Goal: Information Seeking & Learning: Learn about a topic

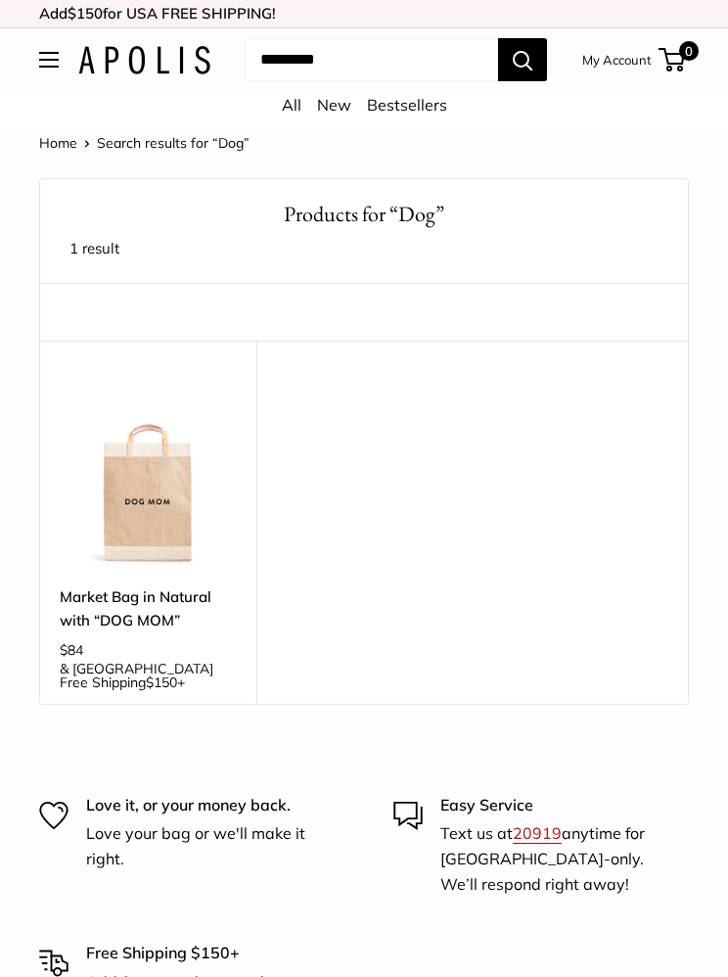
click at [339, 112] on link "New" at bounding box center [334, 105] width 34 height 20
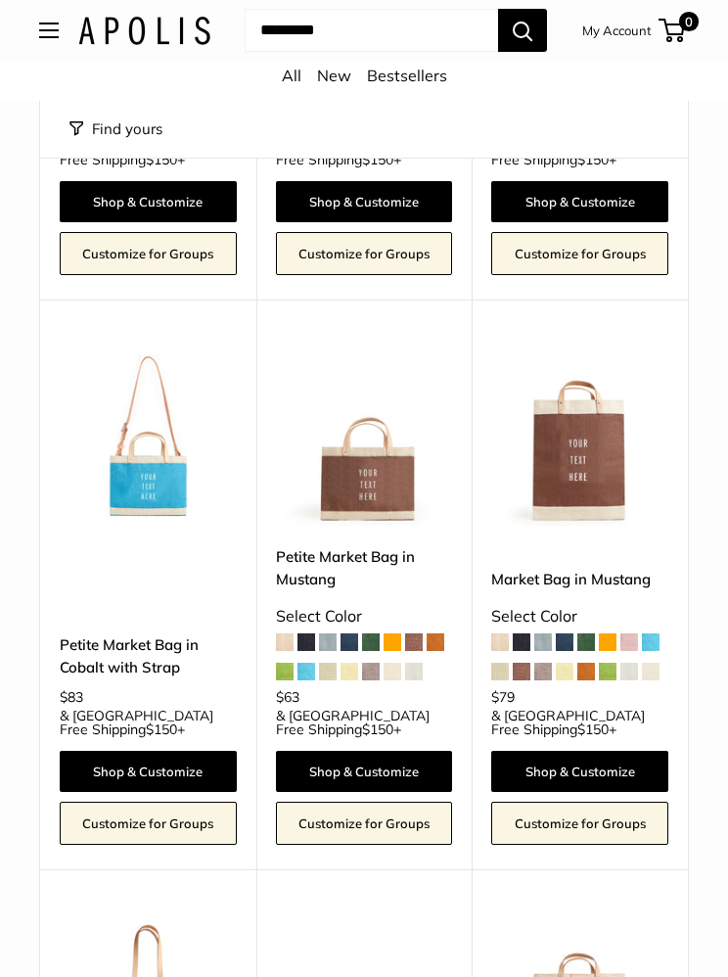
click at [59, 39] on button "Open menu" at bounding box center [49, 31] width 20 height 16
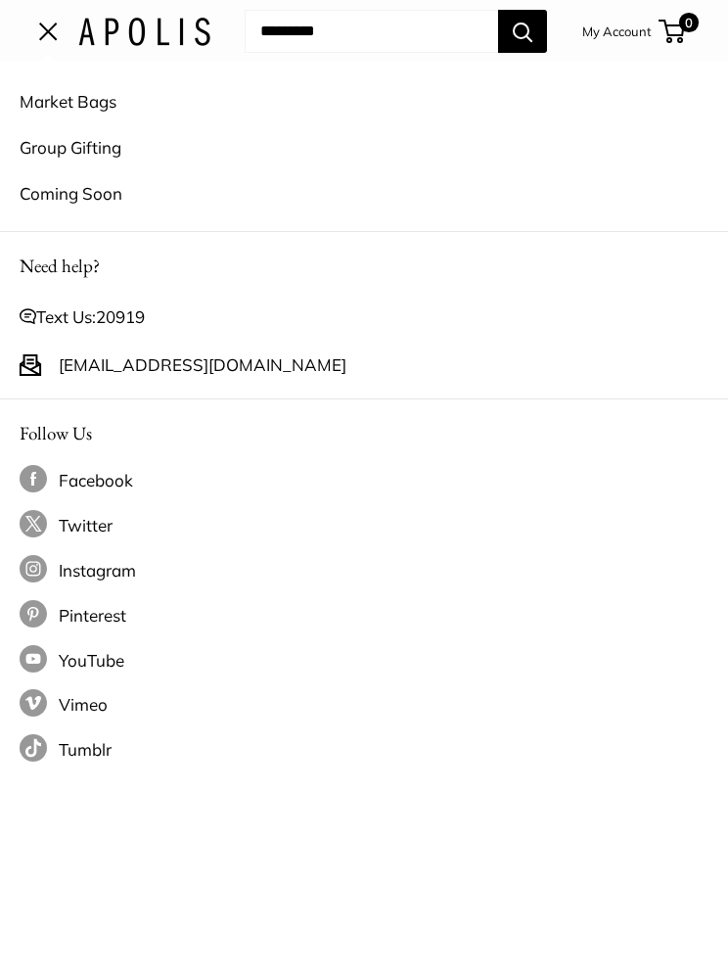
click at [72, 113] on link "Market Bags" at bounding box center [364, 101] width 689 height 46
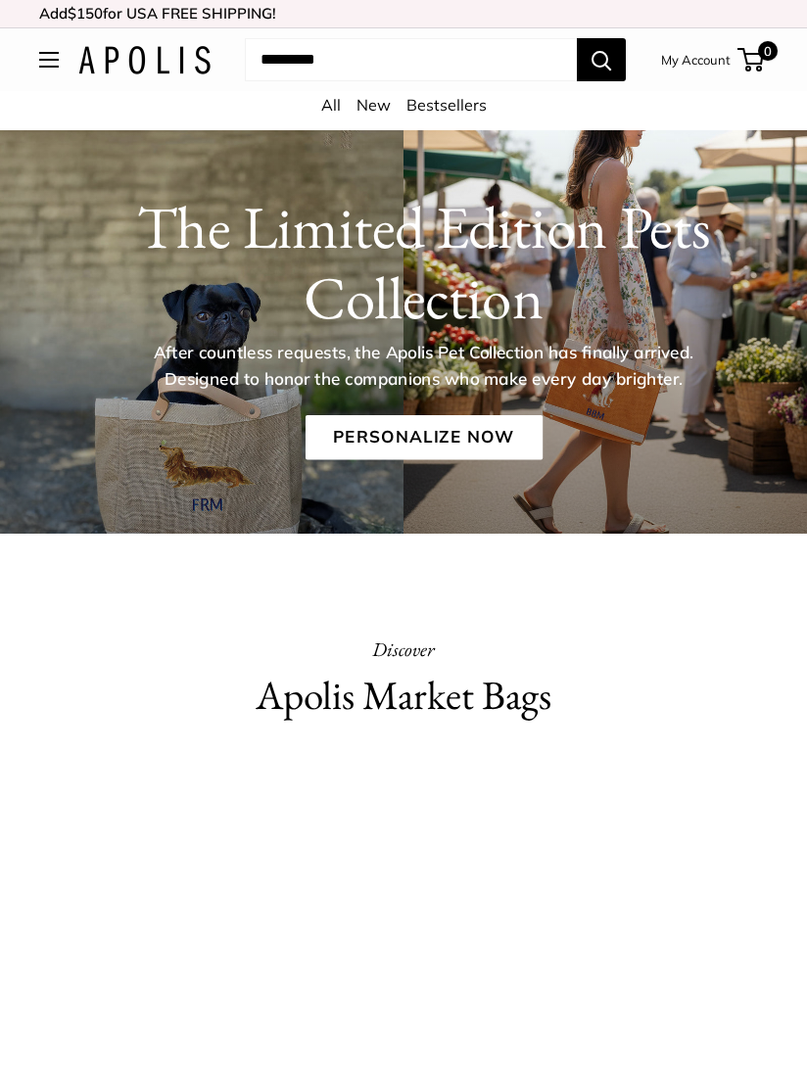
click at [274, 60] on input "Search..." at bounding box center [411, 59] width 332 height 43
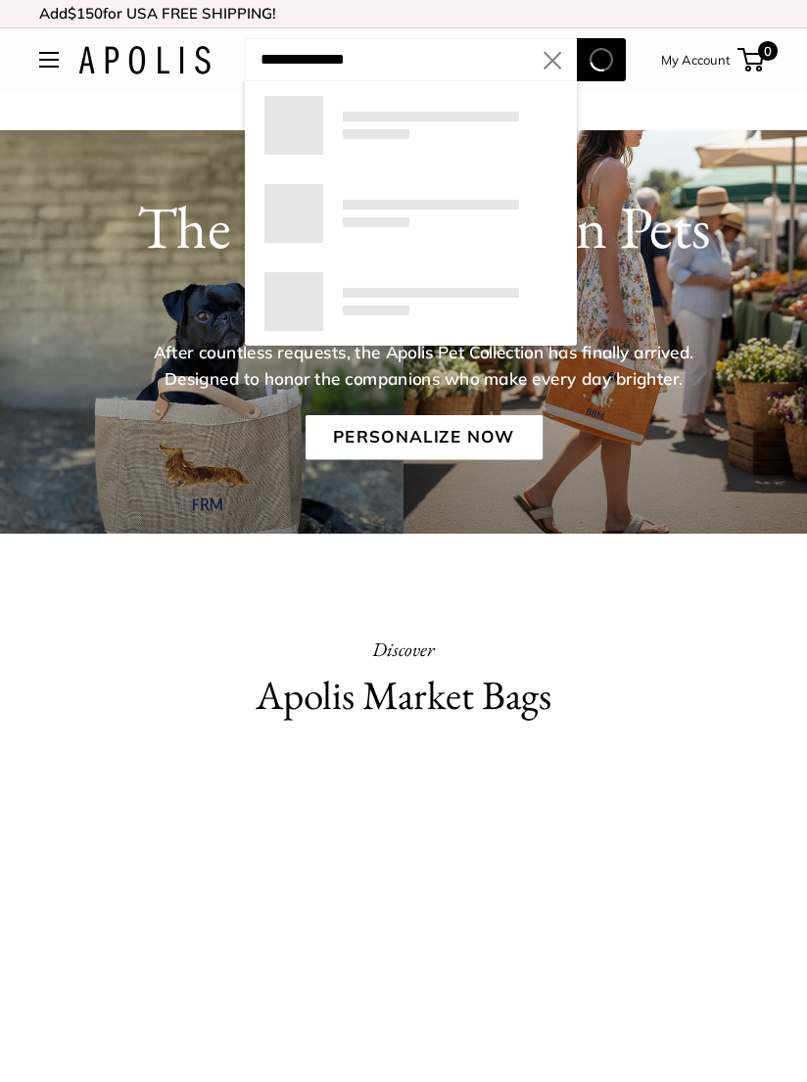
type input "**********"
click at [600, 60] on button "Search" at bounding box center [601, 59] width 49 height 43
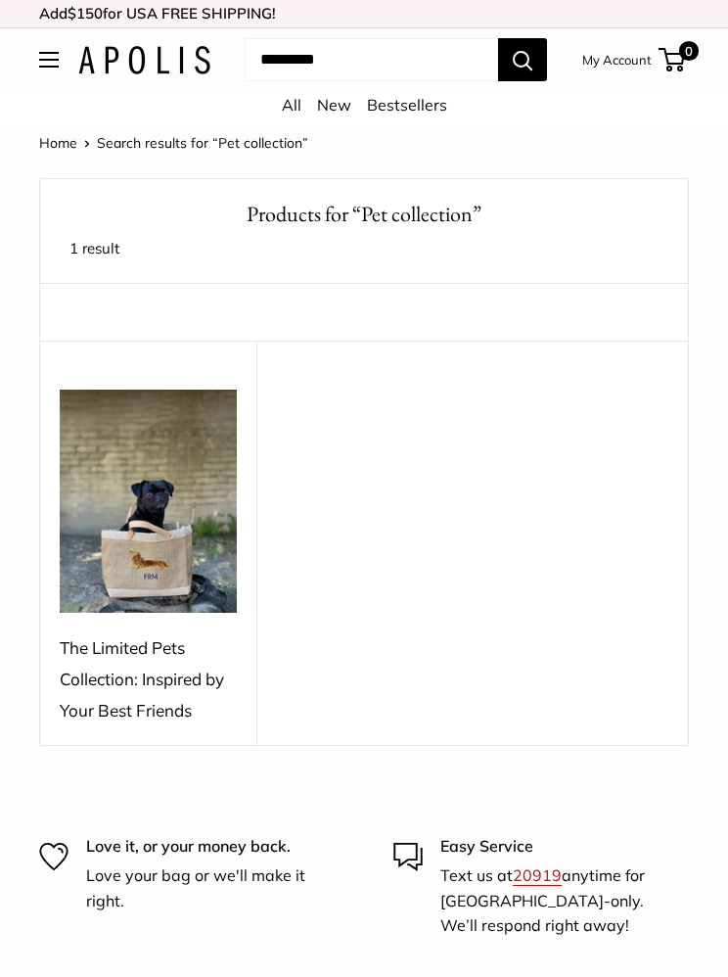
click at [150, 680] on div "The Limited Pets Collection: Inspired by Your Best Friends" at bounding box center [148, 678] width 177 height 93
click at [176, 609] on img at bounding box center [148, 501] width 177 height 223
click at [160, 527] on img at bounding box center [148, 501] width 177 height 223
click at [100, 564] on img at bounding box center [148, 501] width 177 height 223
click at [135, 665] on div "The Limited Pets Collection: Inspired by Your Best Friends" at bounding box center [148, 678] width 177 height 93
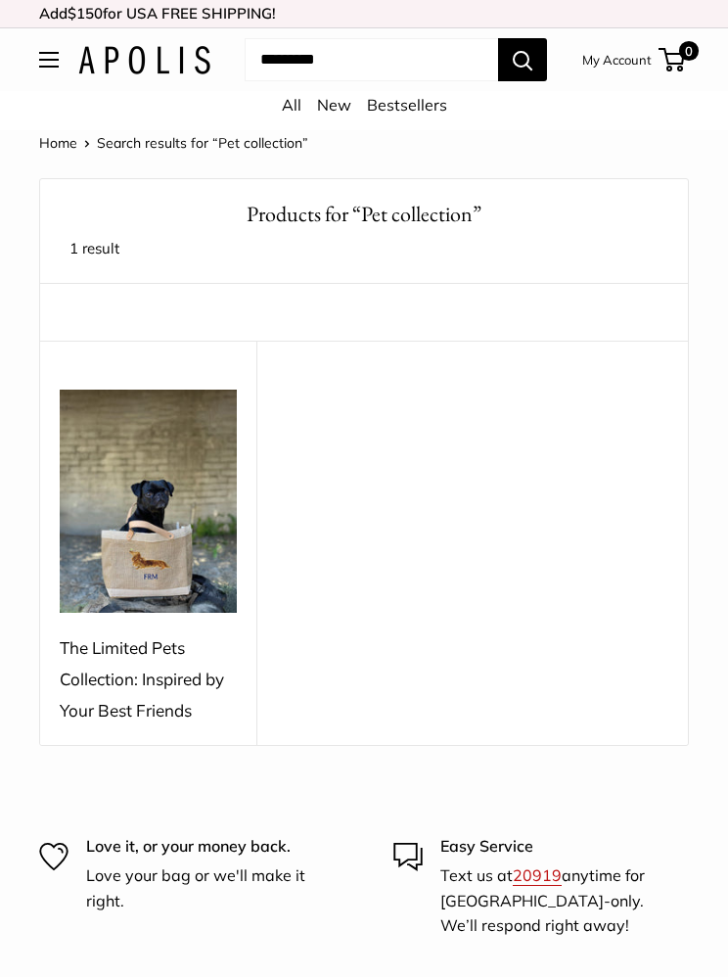
click at [158, 677] on div "The Limited Pets Collection: Inspired by Your Best Friends" at bounding box center [148, 678] width 177 height 93
click at [153, 645] on div "The Limited Pets Collection: Inspired by Your Best Friends" at bounding box center [148, 678] width 177 height 93
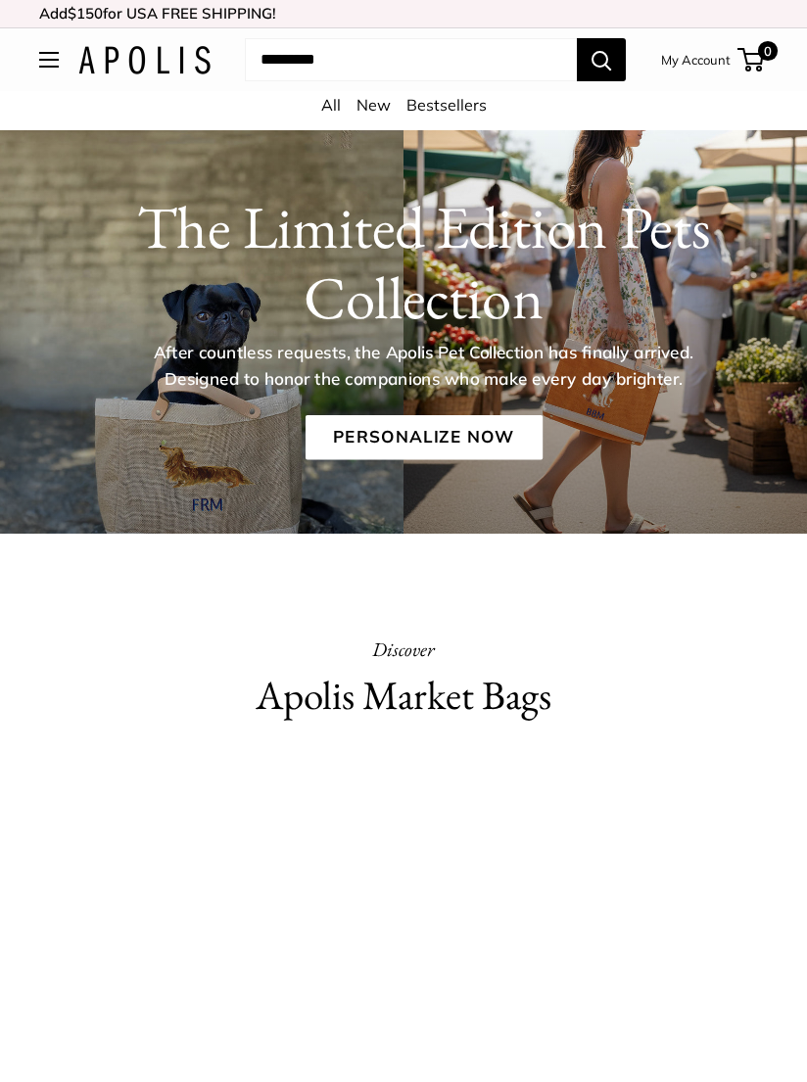
click at [415, 444] on link "Personalize Now" at bounding box center [422, 437] width 237 height 45
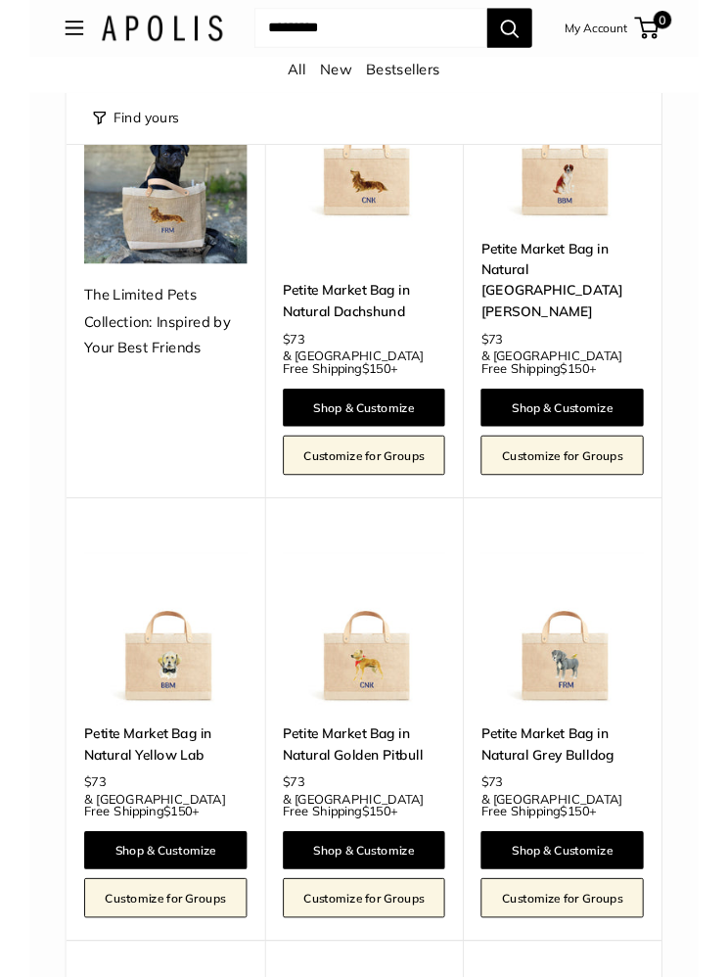
scroll to position [350, 0]
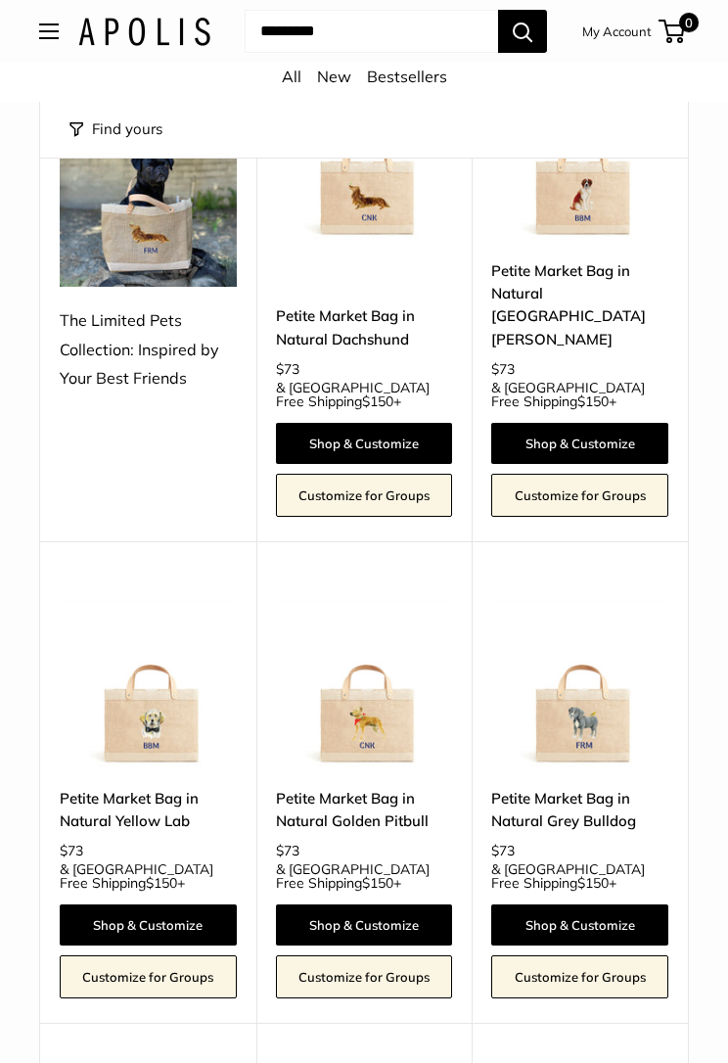
click at [360, 787] on link "Petite Market Bag in Natural Golden Pitbull" at bounding box center [364, 810] width 177 height 46
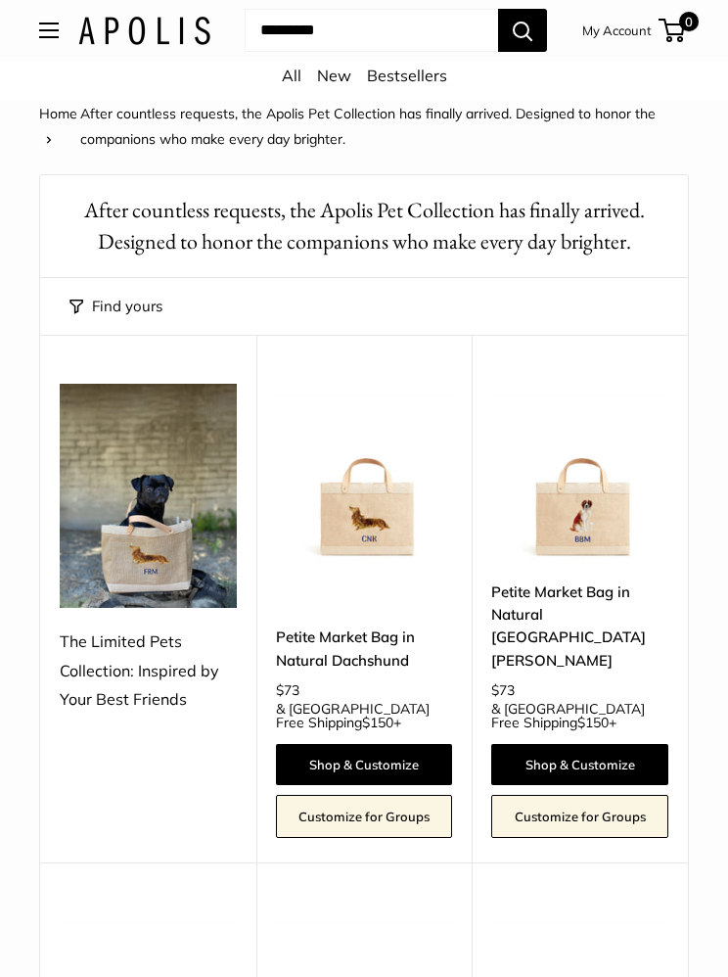
scroll to position [0, 0]
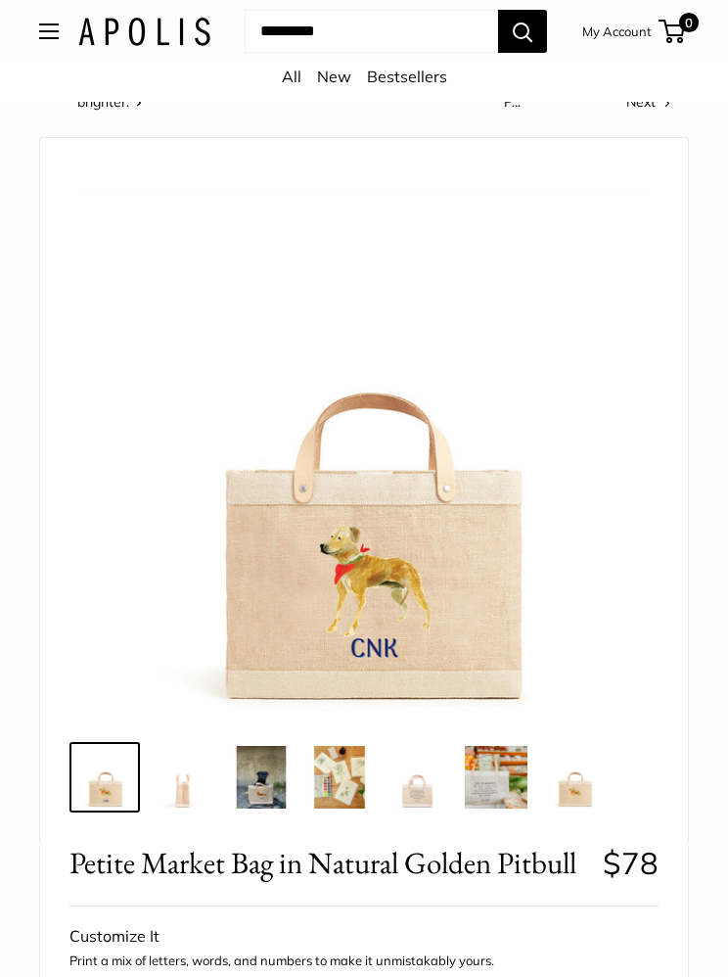
click at [362, 591] on img at bounding box center [364, 438] width 560 height 560
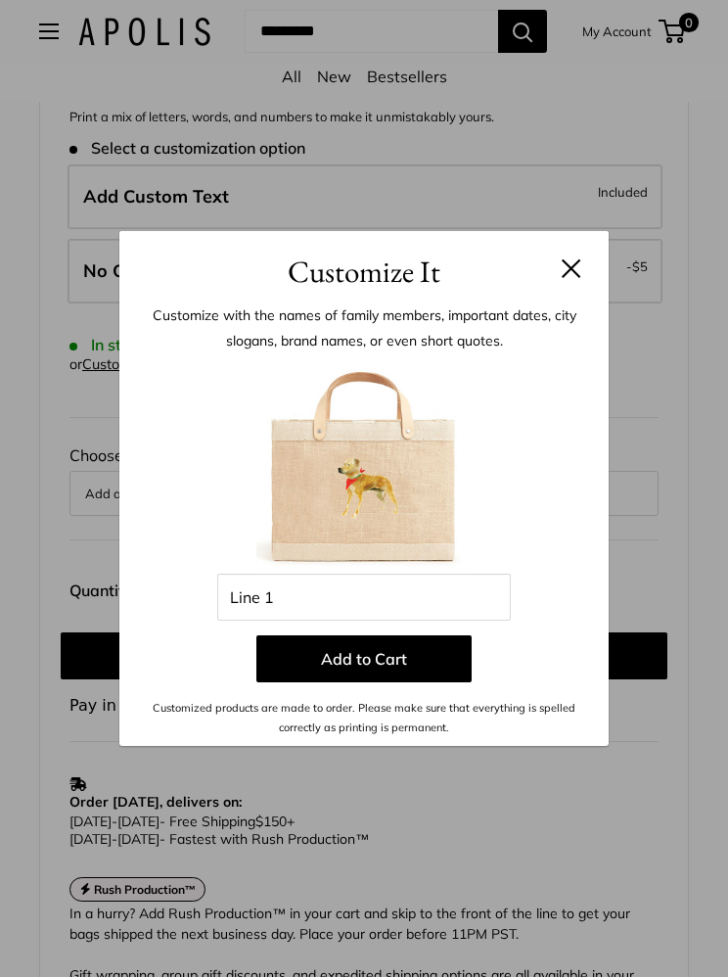
click at [577, 272] on button at bounding box center [572, 268] width 20 height 20
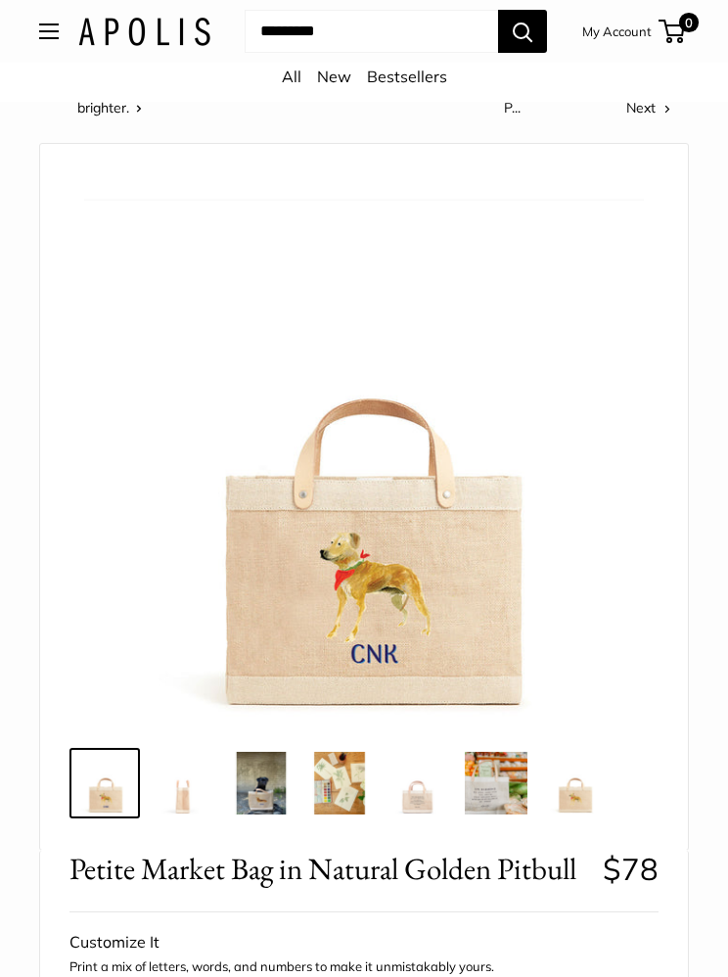
scroll to position [0, 0]
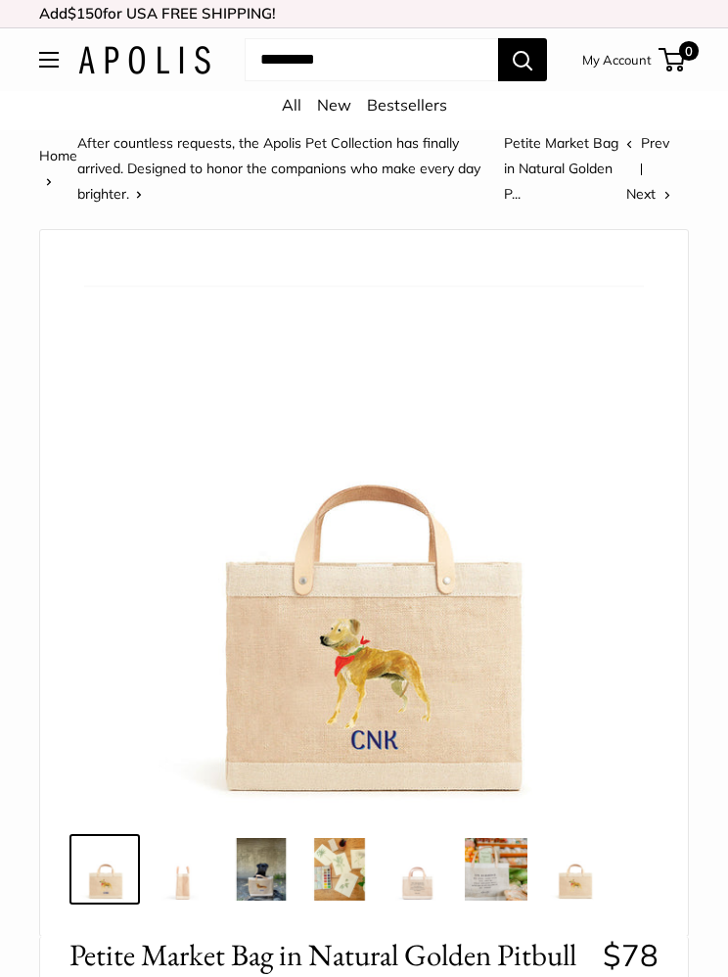
scroll to position [92, 0]
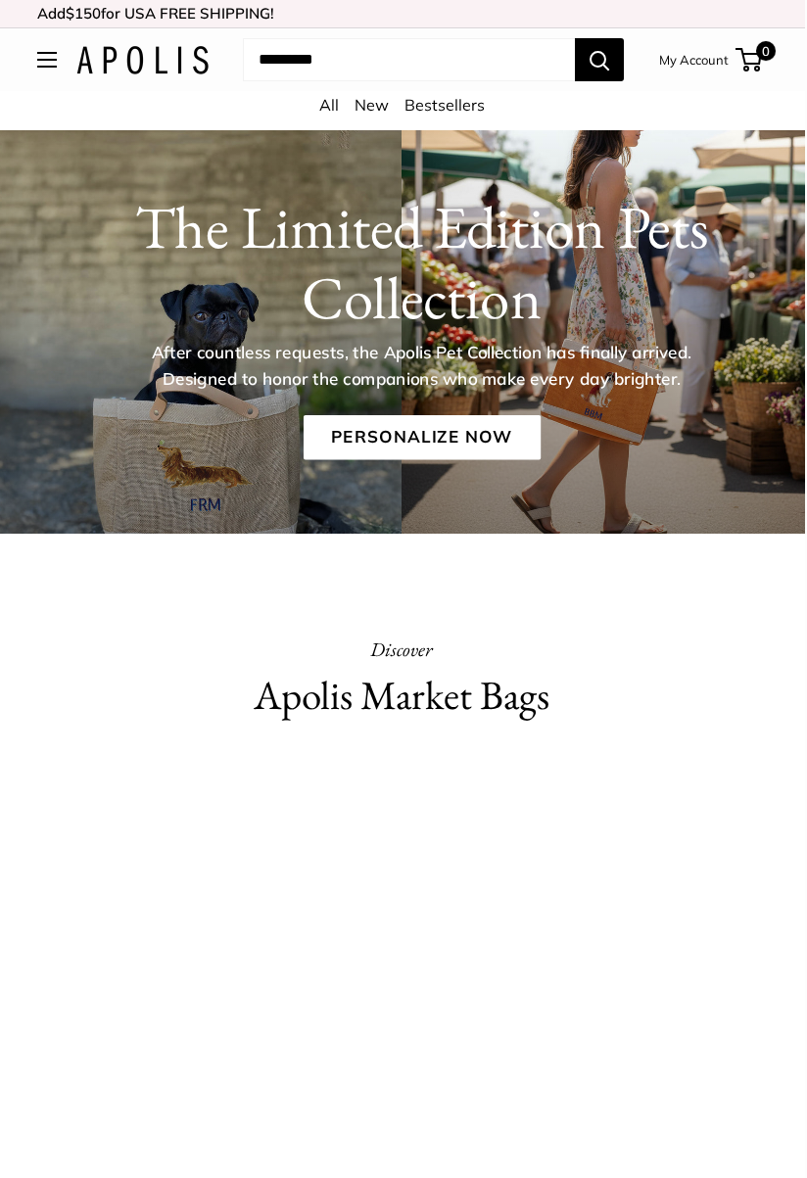
scroll to position [0, 3]
click at [439, 427] on link "Personalize Now" at bounding box center [419, 437] width 237 height 45
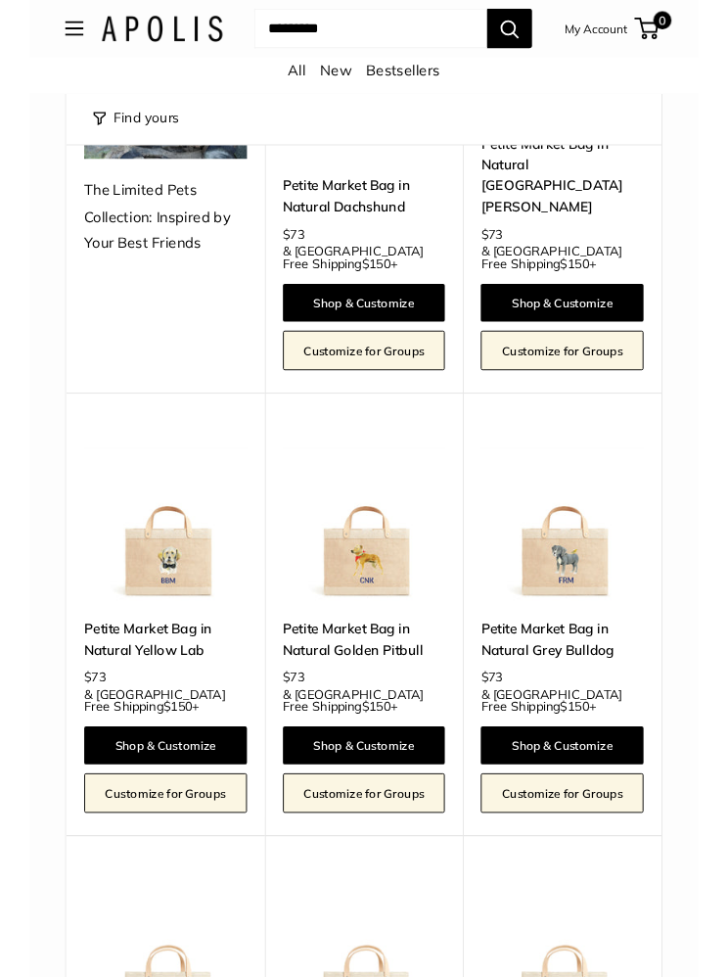
scroll to position [465, 0]
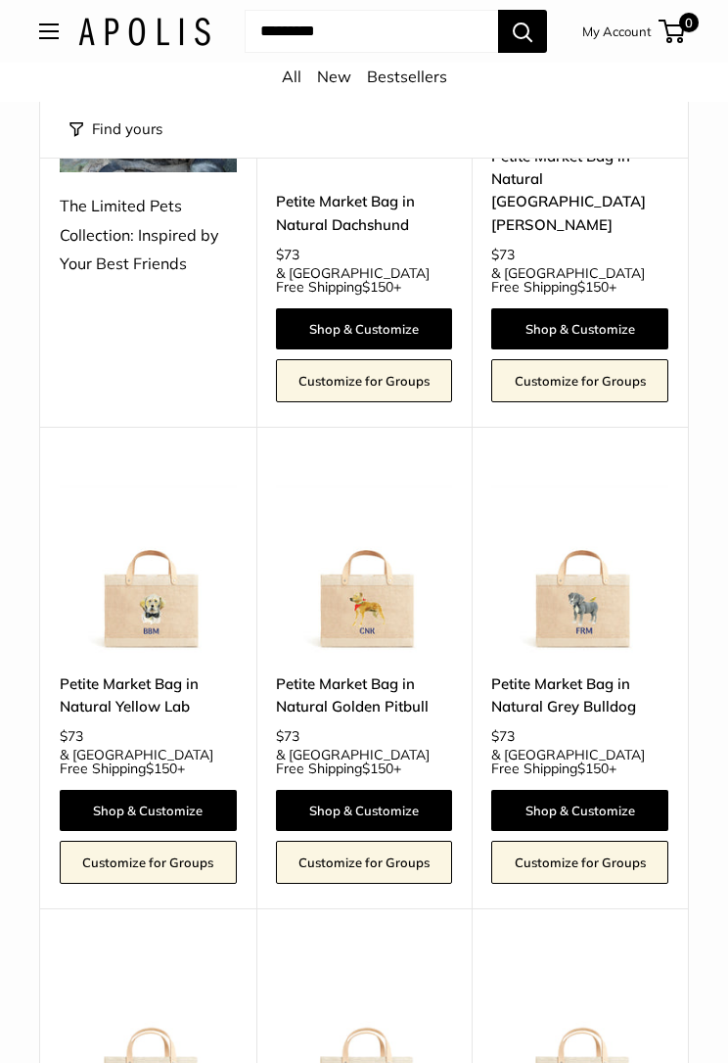
click at [568, 672] on link "Petite Market Bag in Natural Grey Bulldog" at bounding box center [579, 695] width 177 height 46
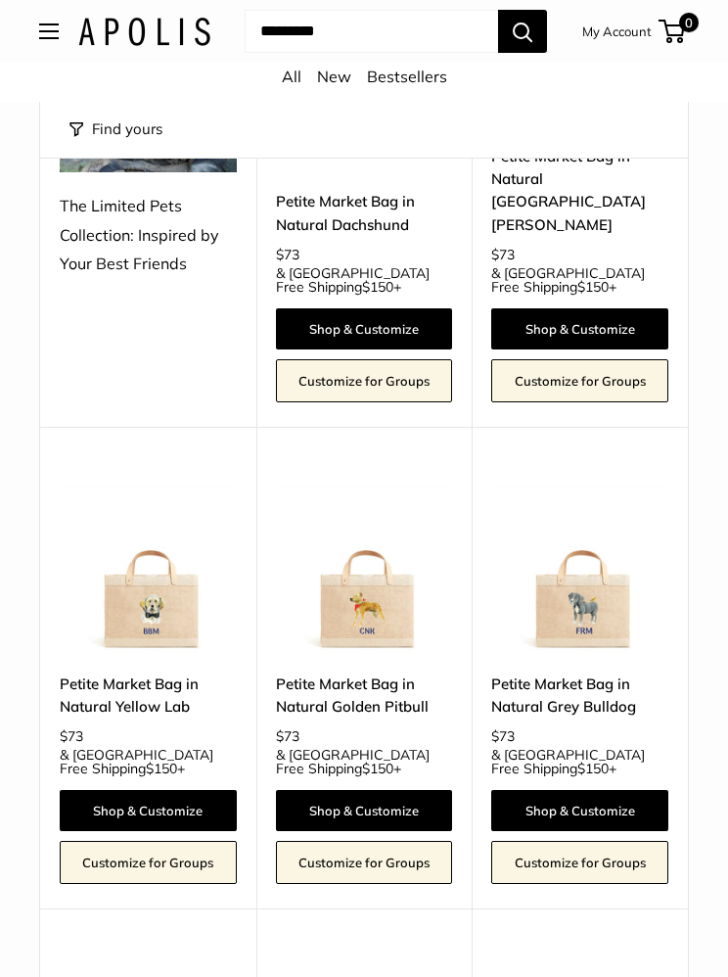
click at [377, 672] on link "Petite Market Bag in Natural Golden Pitbull" at bounding box center [364, 695] width 177 height 46
